Goal: Task Accomplishment & Management: Manage account settings

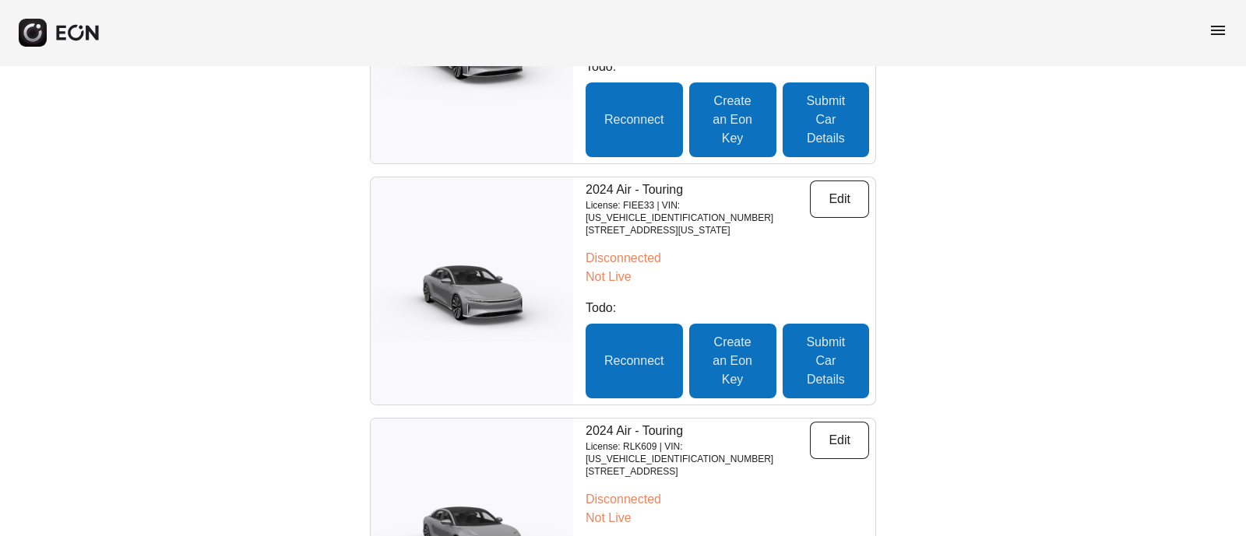
click at [1213, 22] on span "menu" at bounding box center [1217, 30] width 19 height 19
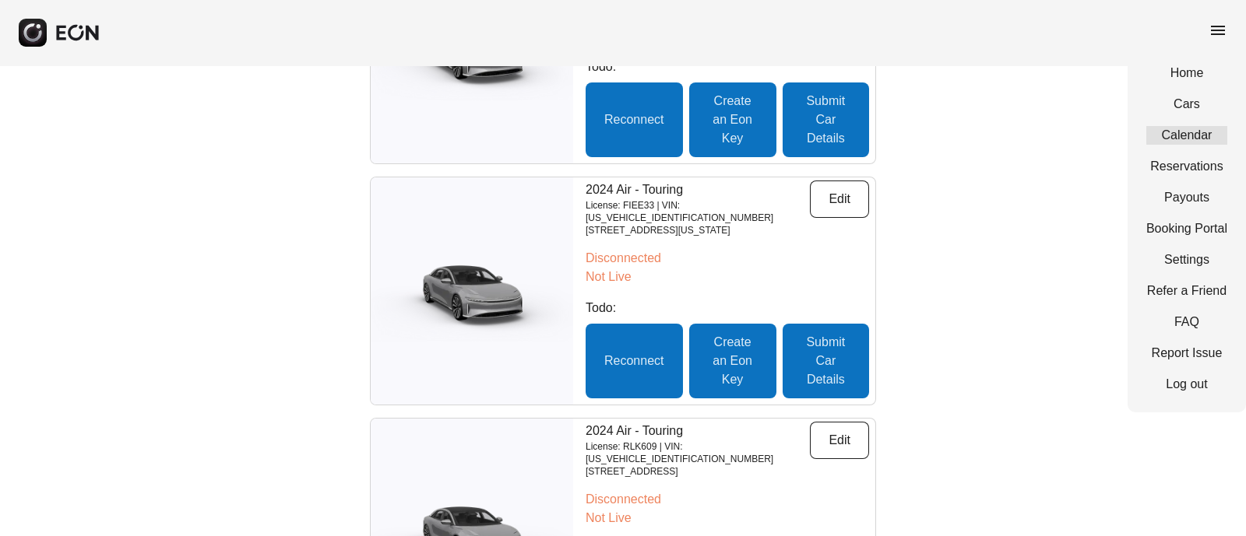
click at [1191, 128] on link "Calendar" at bounding box center [1186, 135] width 81 height 19
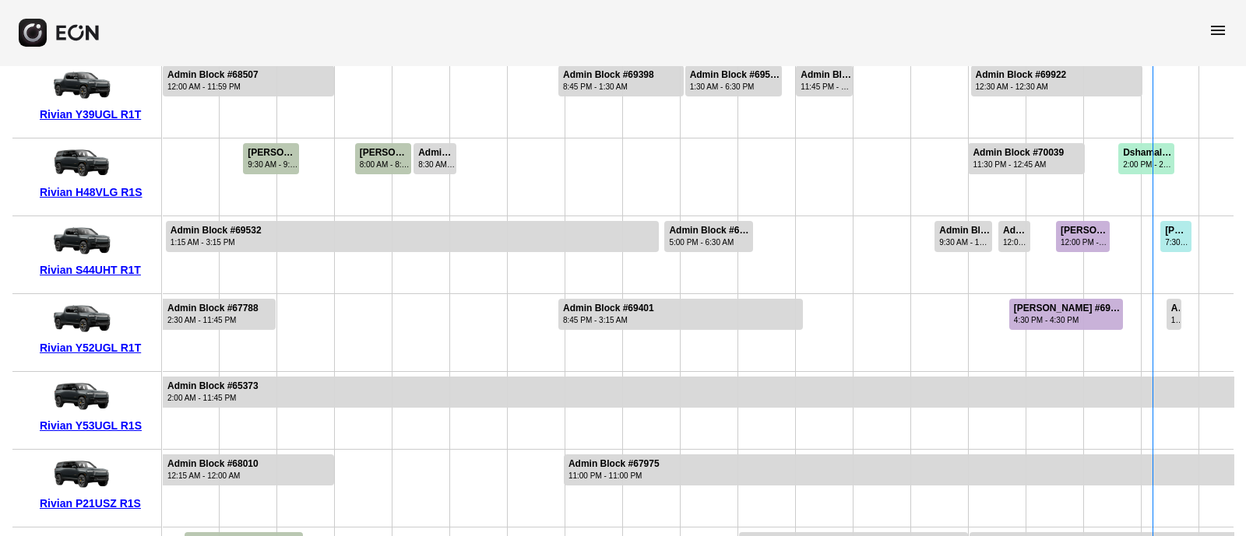
scroll to position [0, 713]
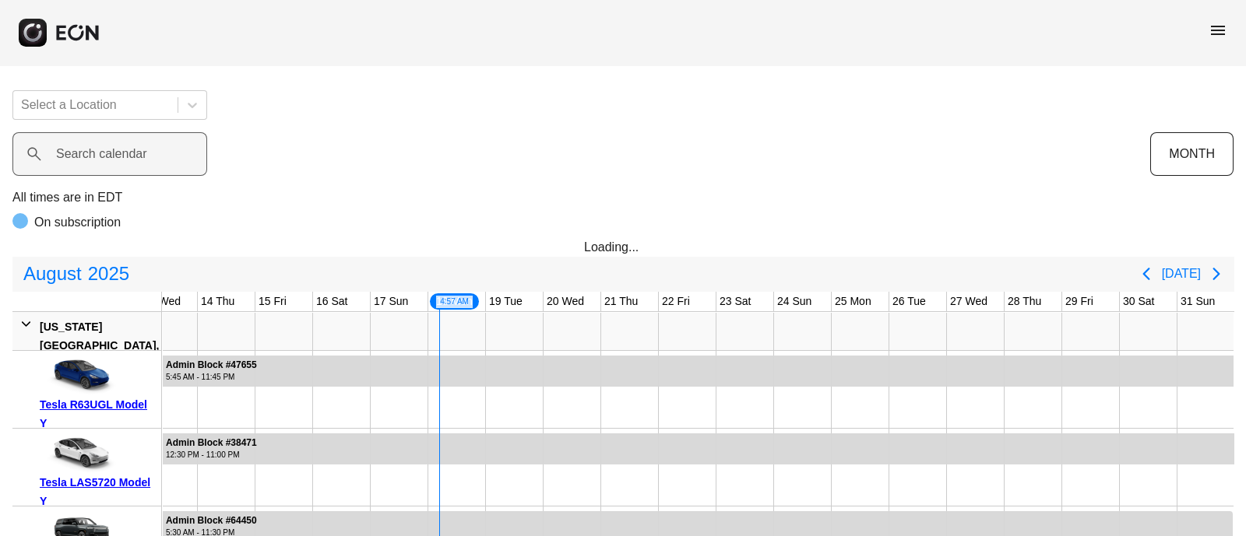
click at [114, 148] on label "Search calendar" at bounding box center [101, 154] width 91 height 19
click at [114, 148] on calendar "Search calendar" at bounding box center [109, 154] width 195 height 44
paste calendar "******"
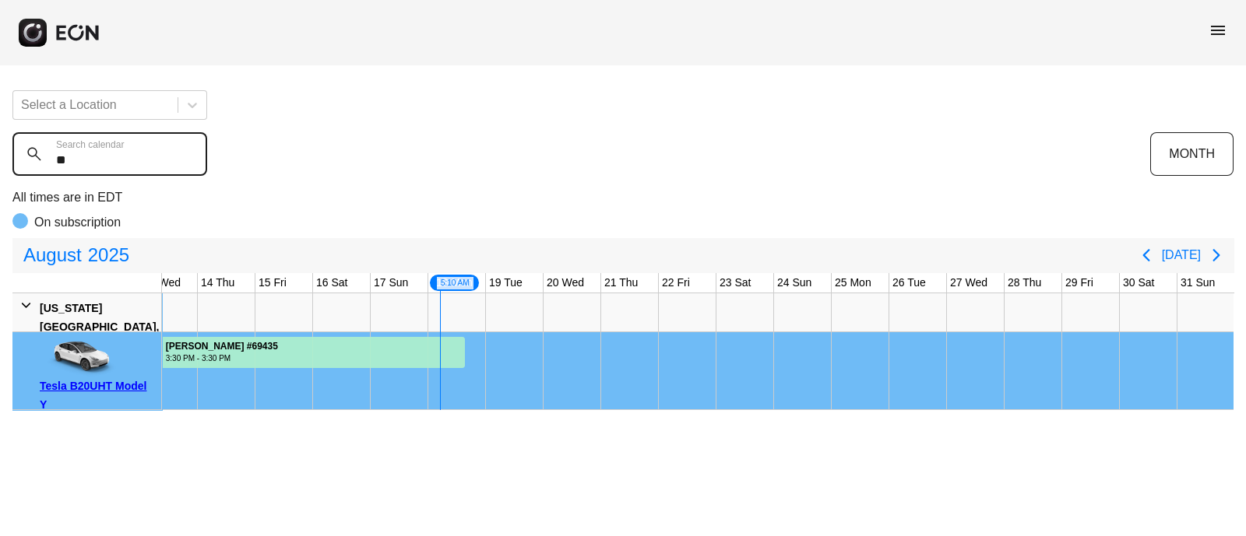
type calendar "*"
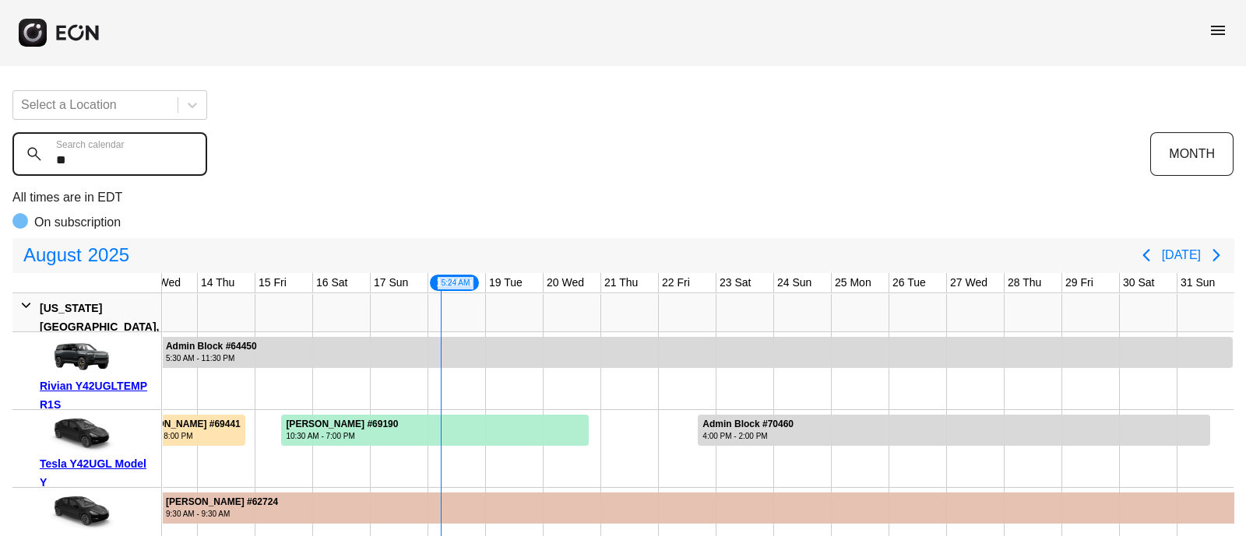
type calendar "*"
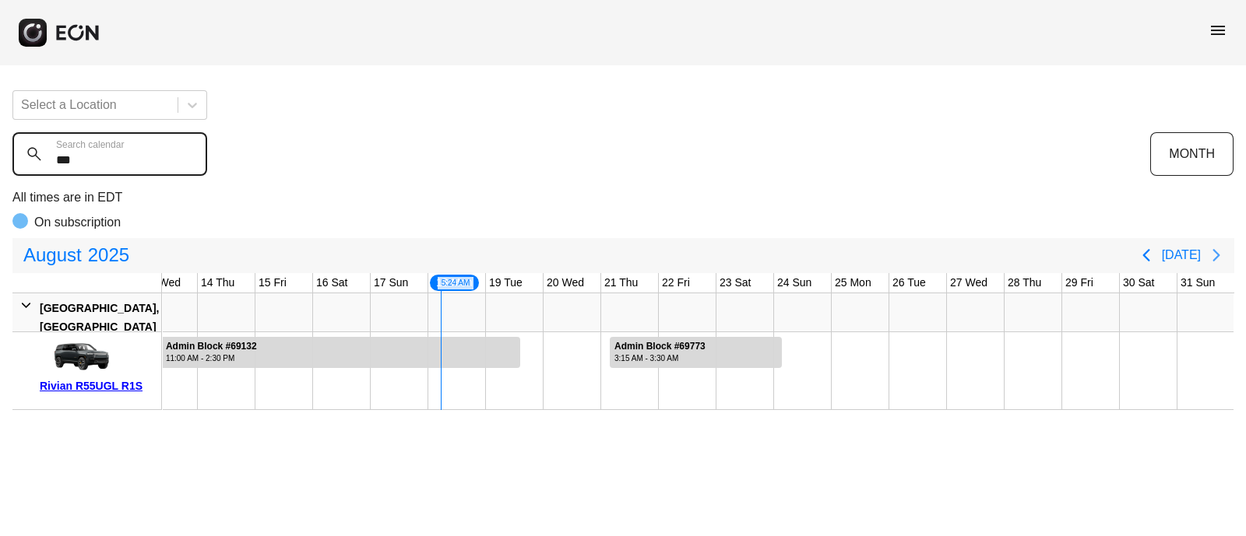
type calendar "***"
click at [1217, 255] on icon "Next page" at bounding box center [1215, 255] width 7 height 12
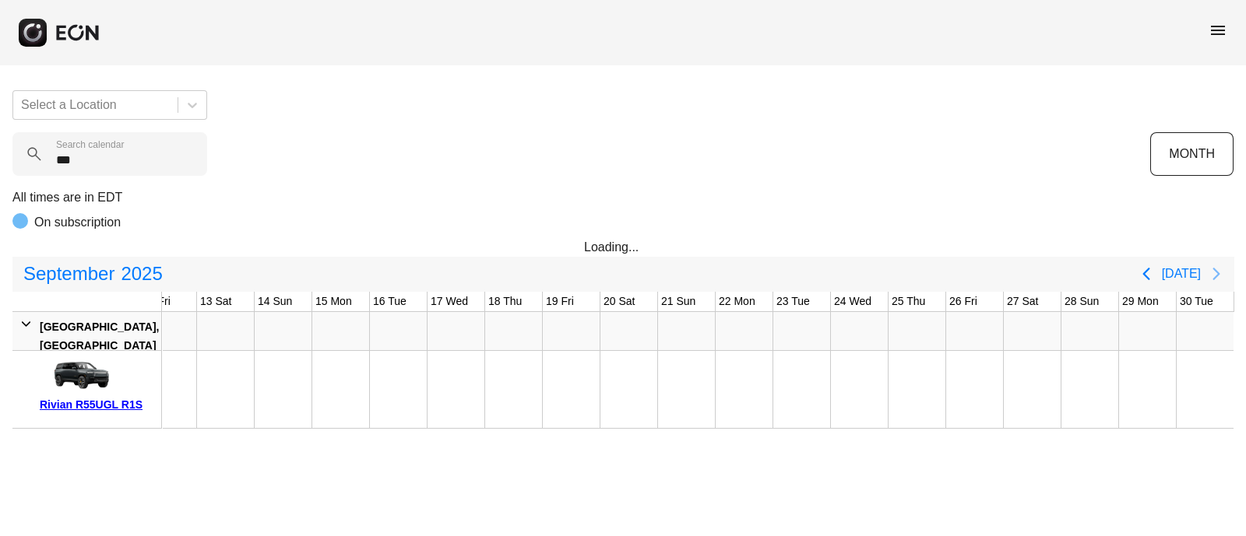
scroll to position [0, 656]
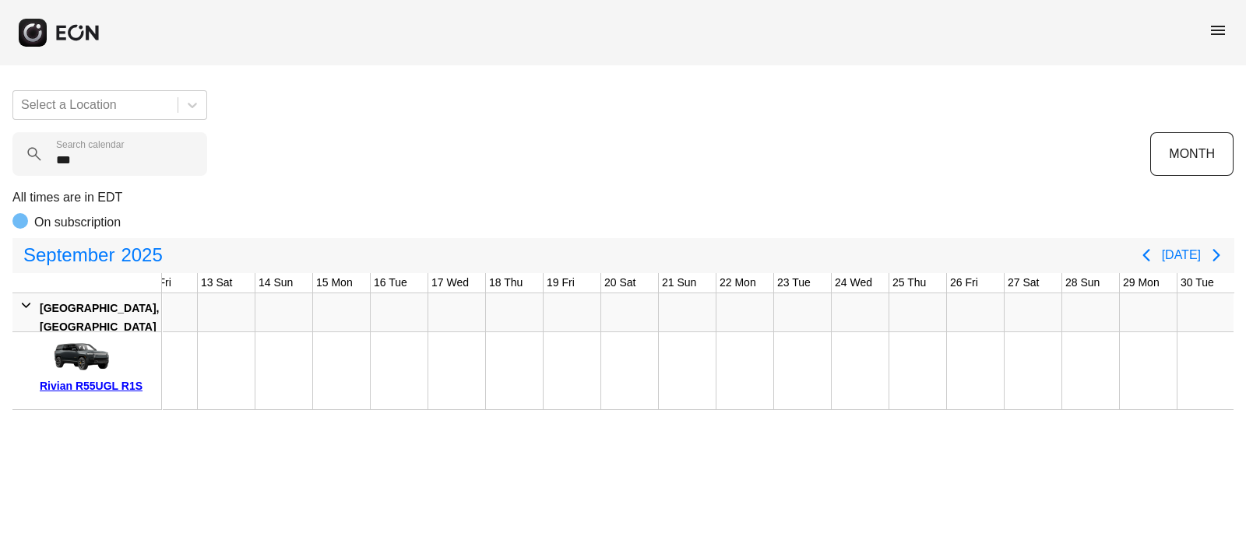
drag, startPoint x: 484, startPoint y: 329, endPoint x: 639, endPoint y: 338, distance: 155.2
click at [639, 338] on div at bounding box center [370, 352] width 1729 height 117
click at [487, 350] on div at bounding box center [515, 370] width 58 height 77
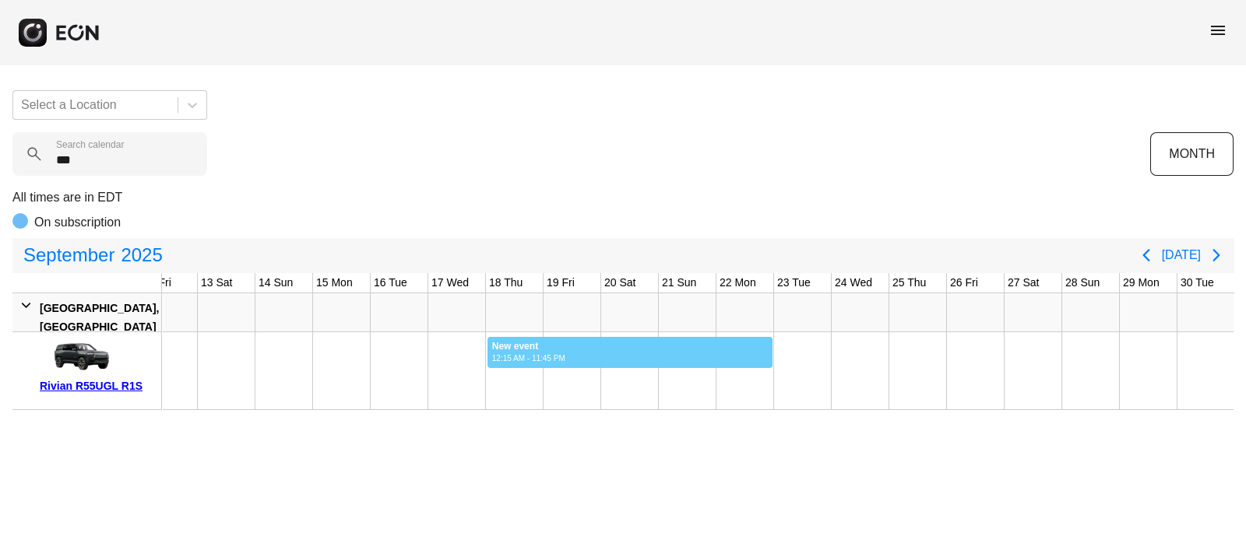
drag, startPoint x: 487, startPoint y: 350, endPoint x: 773, endPoint y: 335, distance: 286.9
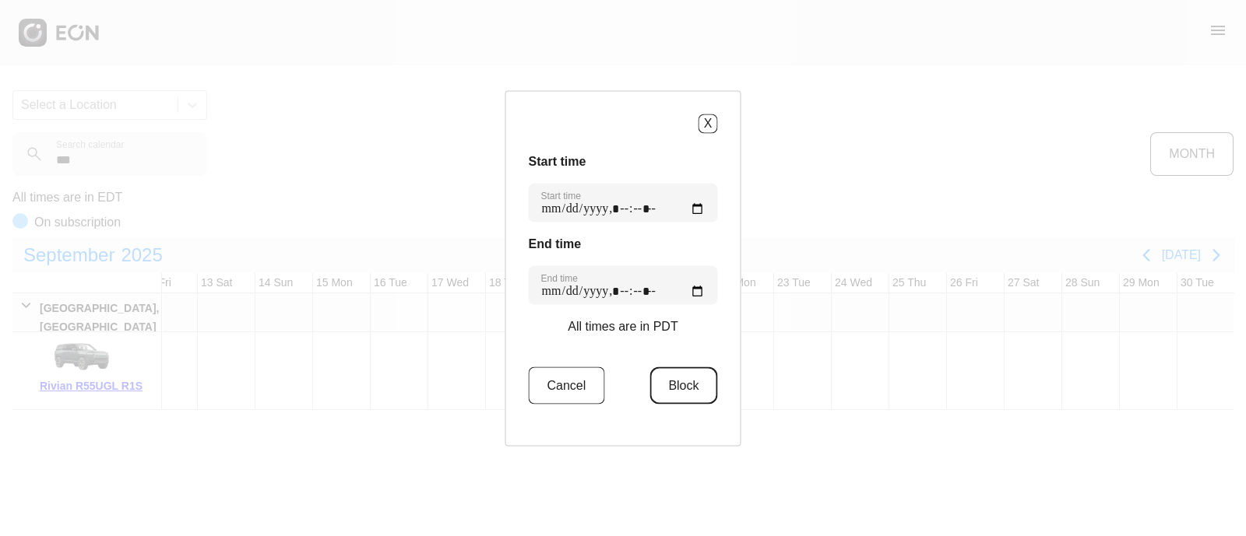
click at [658, 387] on button "Block" at bounding box center [683, 385] width 68 height 37
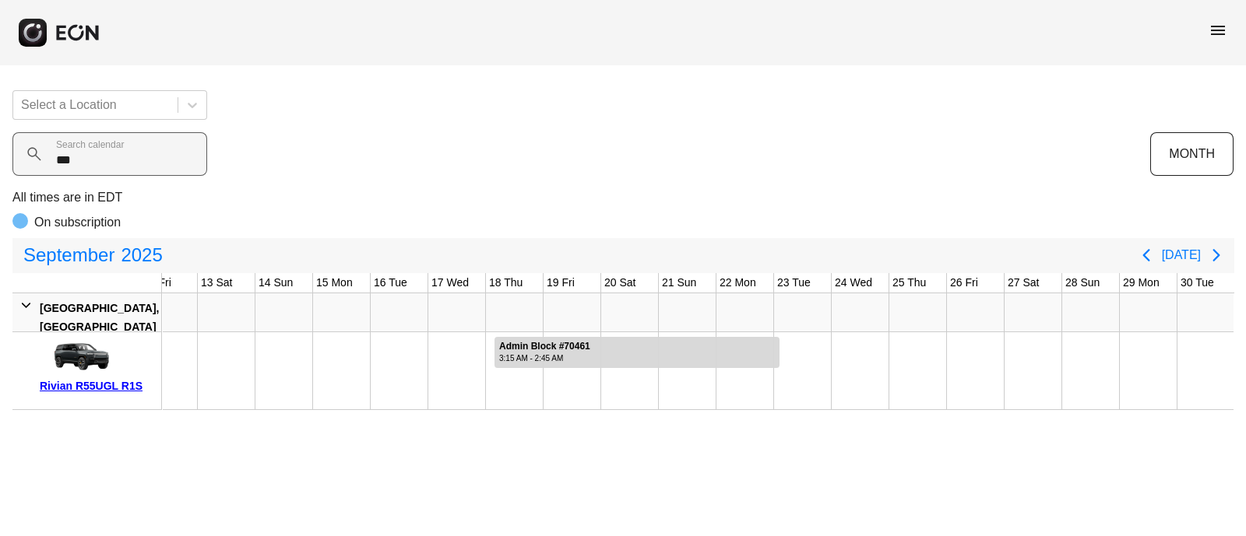
click at [803, 147] on div "*** Search calendar" at bounding box center [581, 154] width 1138 height 44
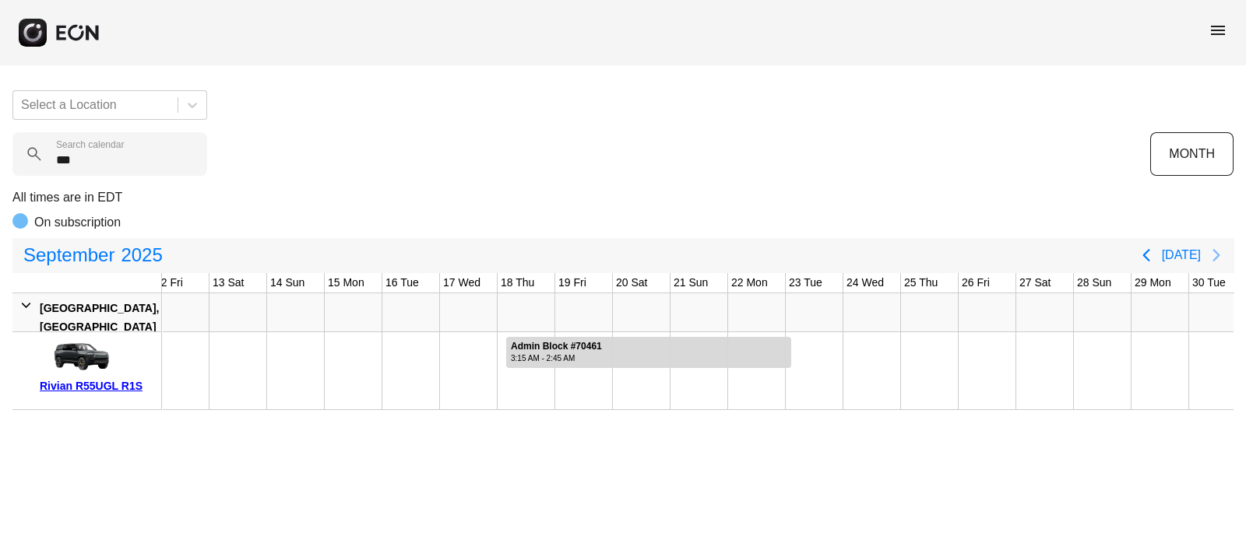
click at [1215, 252] on icon "Next page" at bounding box center [1215, 255] width 7 height 12
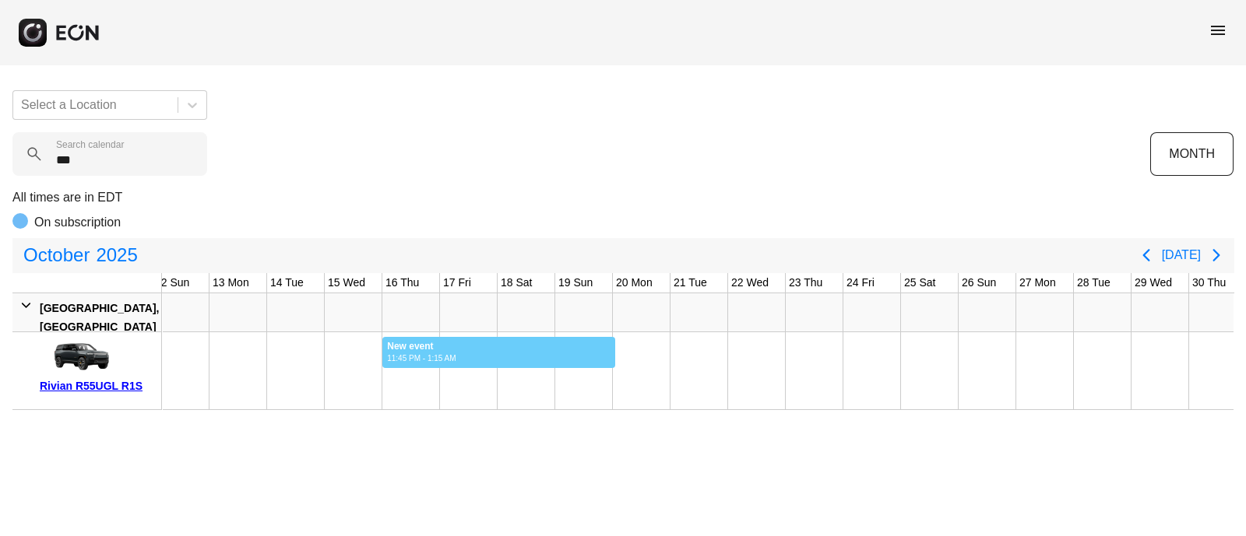
drag, startPoint x: 382, startPoint y: 343, endPoint x: 615, endPoint y: 328, distance: 234.1
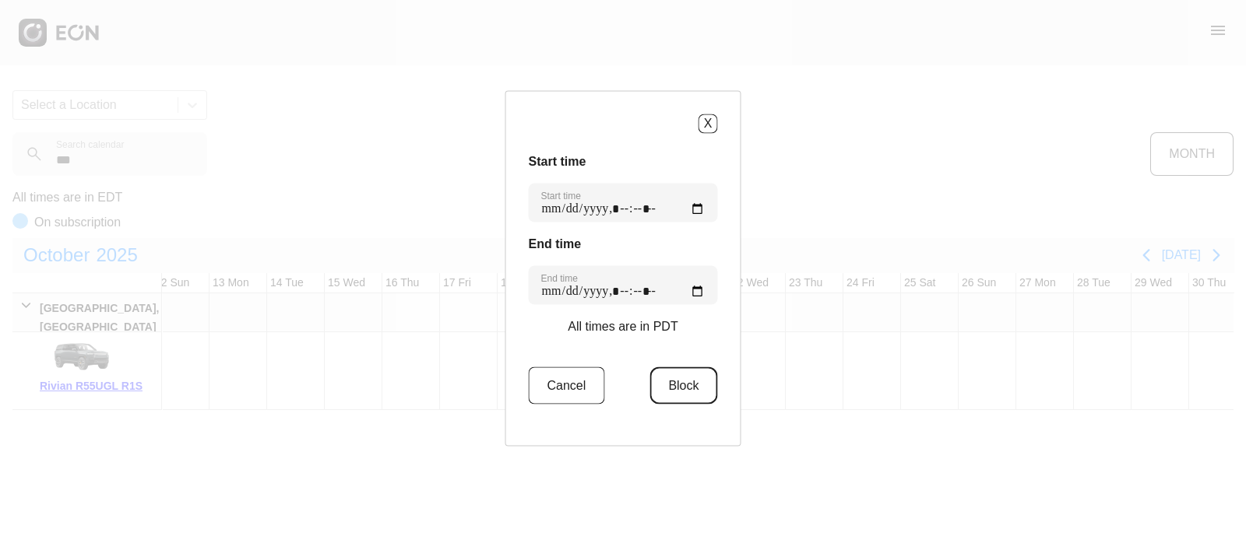
click at [662, 390] on button "Block" at bounding box center [683, 385] width 68 height 37
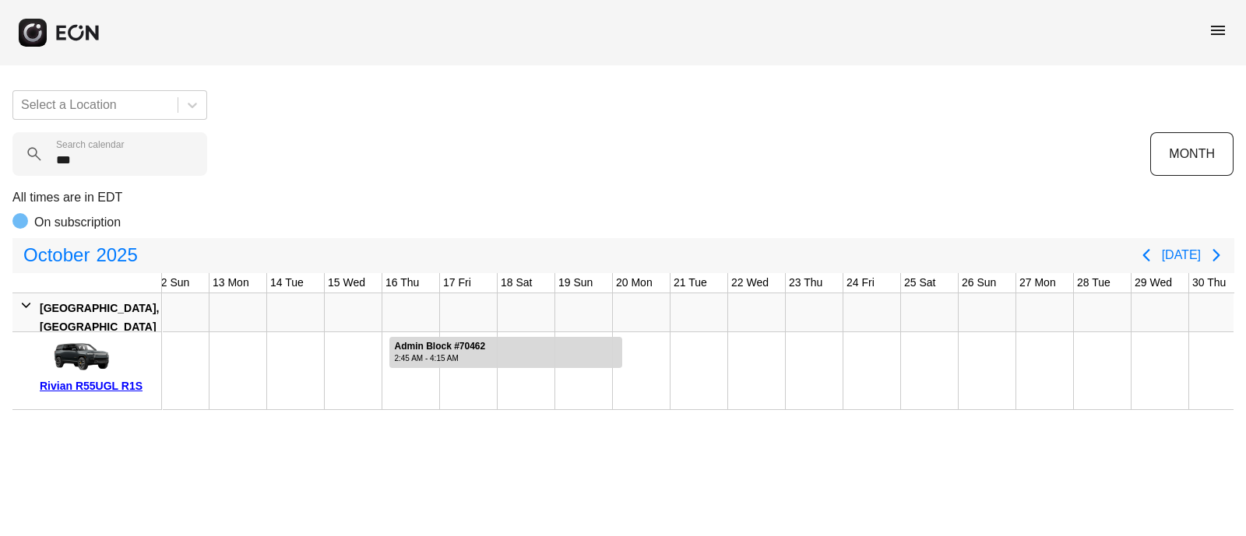
click at [626, 130] on div "Your reservation block was made successfully Select a Location *** Search calen…" at bounding box center [623, 244] width 1246 height 332
